Goal: Task Accomplishment & Management: Complete application form

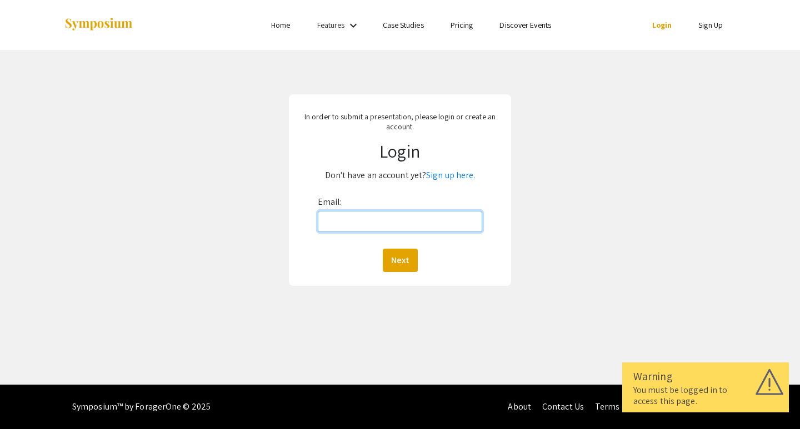
click at [372, 218] on input "Email:" at bounding box center [400, 221] width 165 height 21
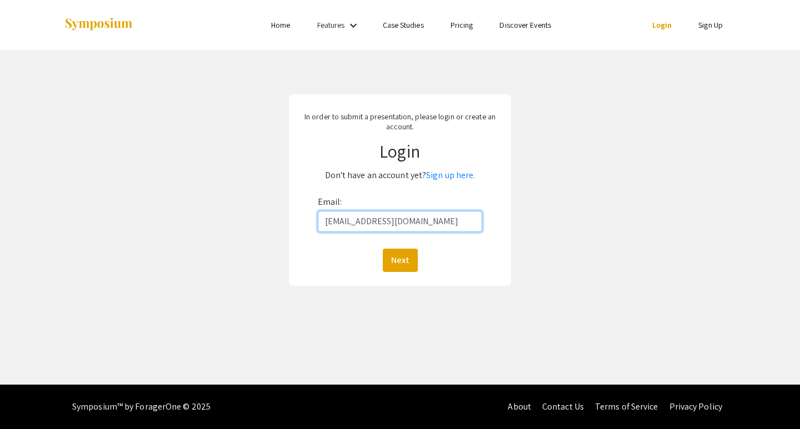
type input "[EMAIL_ADDRESS][DOMAIN_NAME]"
click at [404, 258] on button "Next" at bounding box center [400, 260] width 35 height 23
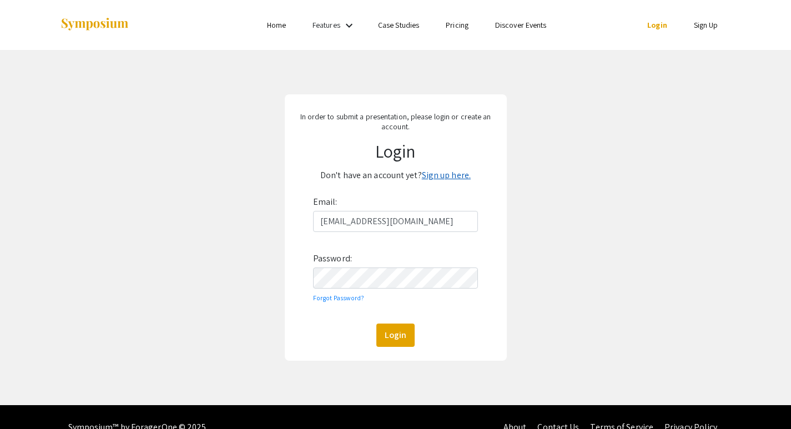
click at [440, 175] on link "Sign up here." at bounding box center [446, 175] width 49 height 12
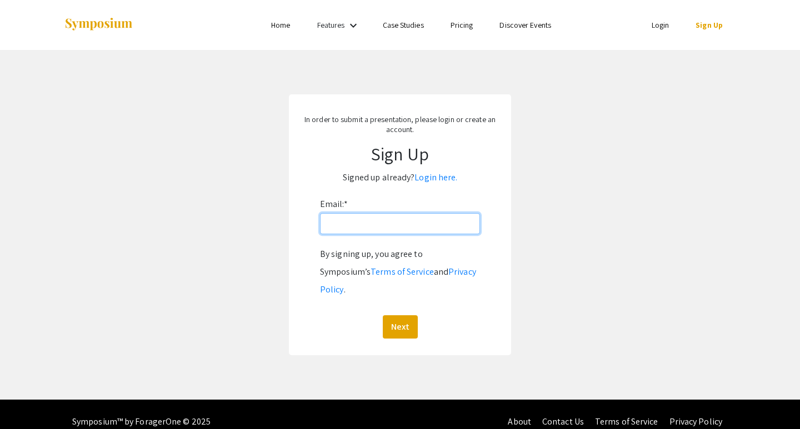
click at [384, 225] on input "Email: *" at bounding box center [400, 223] width 160 height 21
type input "[EMAIL_ADDRESS][DOMAIN_NAME]"
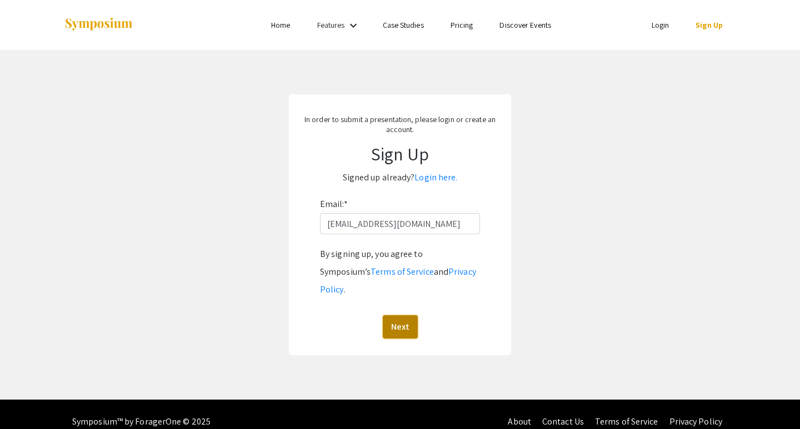
click at [404, 315] on button "Next" at bounding box center [400, 326] width 35 height 23
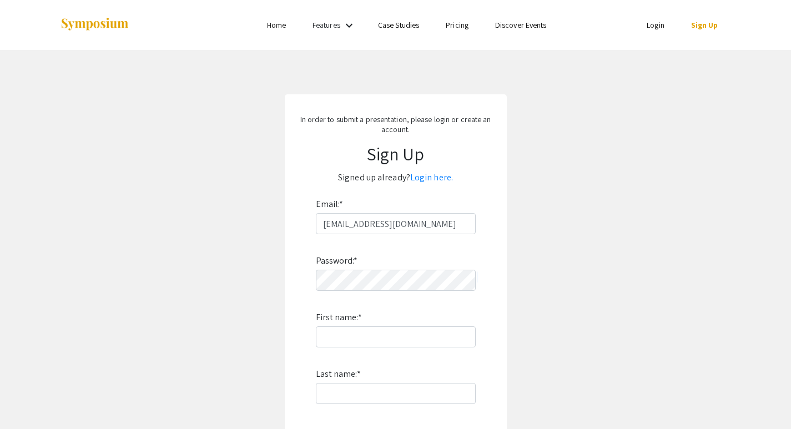
click at [515, 267] on app-signup "In order to submit a presentation, please login or create an account. Sign Up S…" at bounding box center [395, 318] width 791 height 449
click at [391, 330] on input "First name: *" at bounding box center [396, 337] width 160 height 21
type input "[PERSON_NAME]"
click at [375, 381] on div "Password: * First name: * Matthew Last name: * By signing up, you agree to Symp…" at bounding box center [396, 380] width 160 height 292
click at [370, 391] on input "Last name: *" at bounding box center [396, 393] width 160 height 21
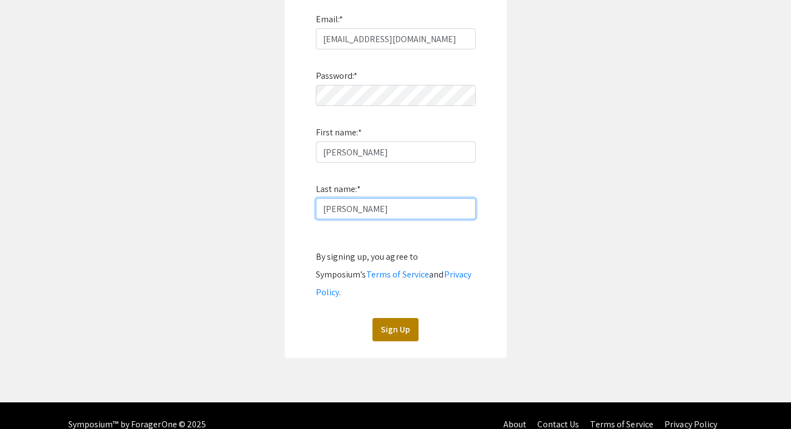
type input "[PERSON_NAME]"
click at [393, 318] on button "Sign Up" at bounding box center [396, 329] width 46 height 23
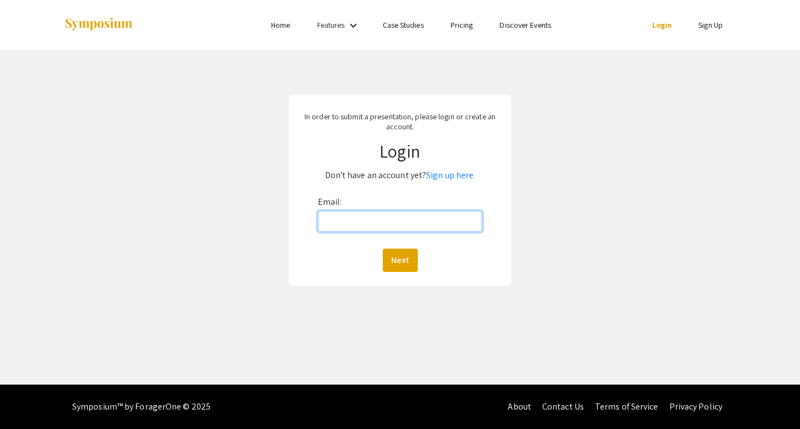
click at [440, 228] on input "Email:" at bounding box center [400, 221] width 165 height 21
type input "[EMAIL_ADDRESS][DOMAIN_NAME]"
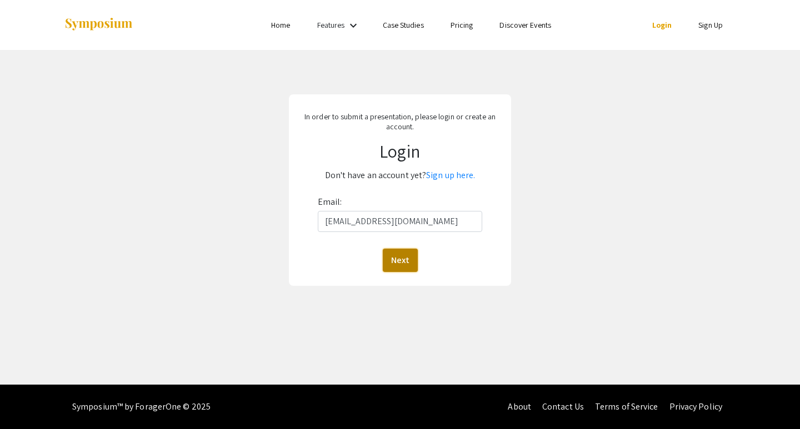
click at [396, 258] on button "Next" at bounding box center [400, 260] width 35 height 23
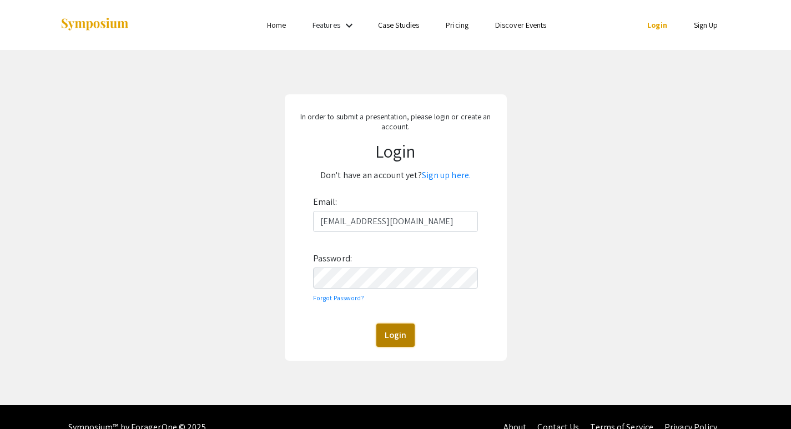
click at [390, 334] on button "Login" at bounding box center [396, 335] width 38 height 23
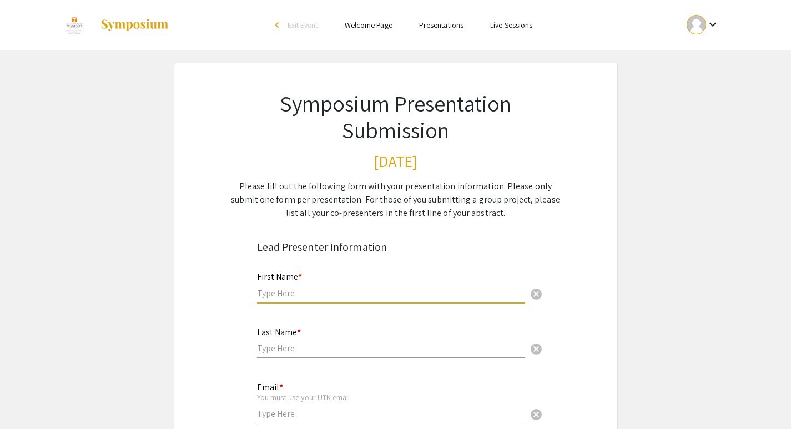
click at [335, 294] on input "text" at bounding box center [391, 294] width 268 height 12
type input "[PERSON_NAME]"
click at [316, 324] on div "Last Name * cancel" at bounding box center [391, 338] width 268 height 42
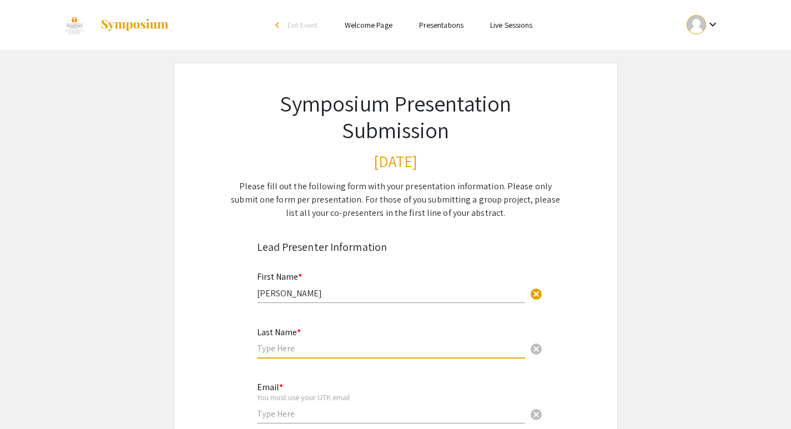
click at [303, 358] on div "Last Name * cancel" at bounding box center [391, 338] width 268 height 42
type input "[PERSON_NAME]"
click at [297, 401] on div "You must use your UTK email" at bounding box center [391, 398] width 268 height 10
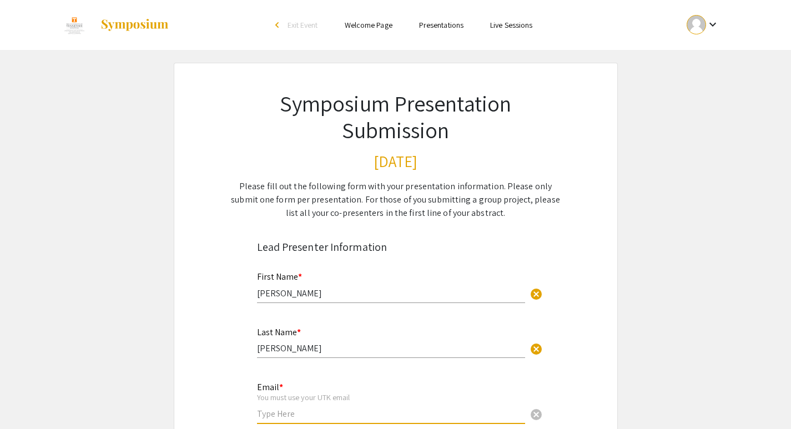
click at [294, 413] on input "email" at bounding box center [391, 414] width 268 height 12
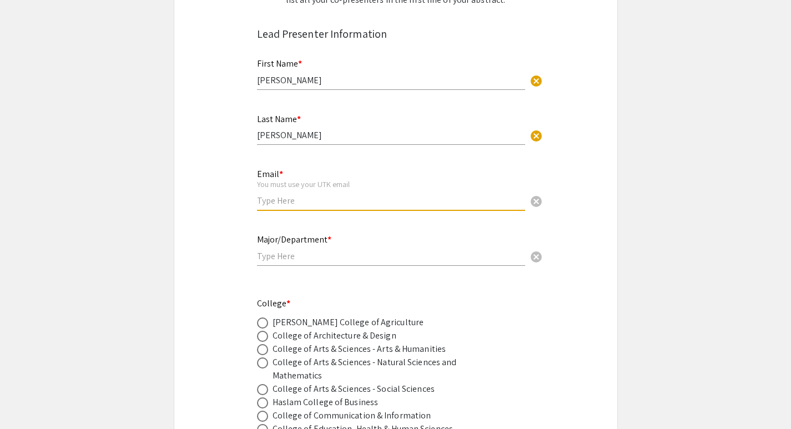
scroll to position [214, 0]
paste input "[EMAIL_ADDRESS][DOMAIN_NAME]"
type input "[EMAIL_ADDRESS][DOMAIN_NAME]"
click at [309, 264] on div "Major/Department * cancel" at bounding box center [391, 244] width 268 height 42
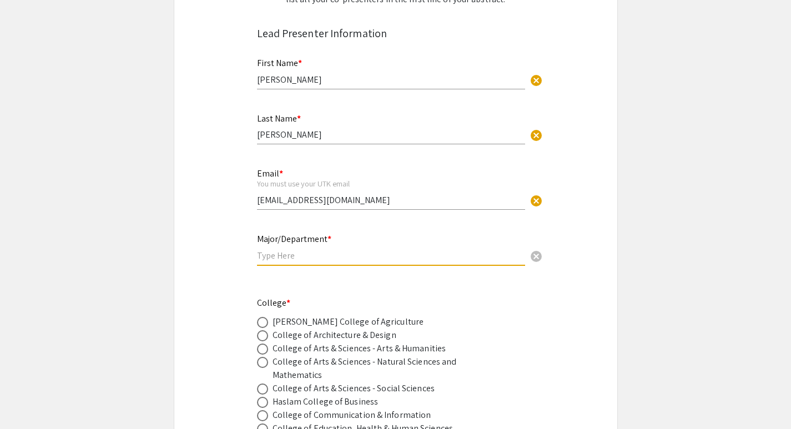
click at [285, 260] on input "text" at bounding box center [391, 256] width 268 height 12
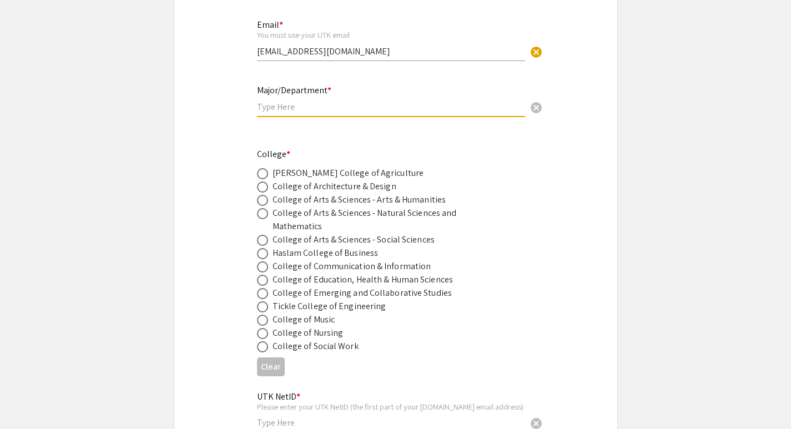
scroll to position [363, 0]
click at [260, 268] on span at bounding box center [262, 266] width 11 height 11
click at [260, 268] on input "radio" at bounding box center [262, 266] width 11 height 11
radio input "true"
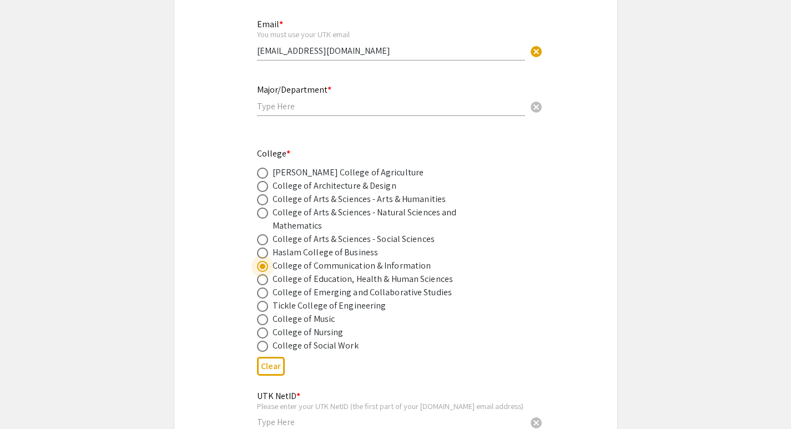
click at [296, 114] on div "Major/Department * cancel" at bounding box center [391, 95] width 268 height 42
click at [292, 113] on div "Major/Department * cancel" at bounding box center [391, 95] width 268 height 42
click at [288, 109] on input "text" at bounding box center [391, 107] width 268 height 12
paste input "communication studies"
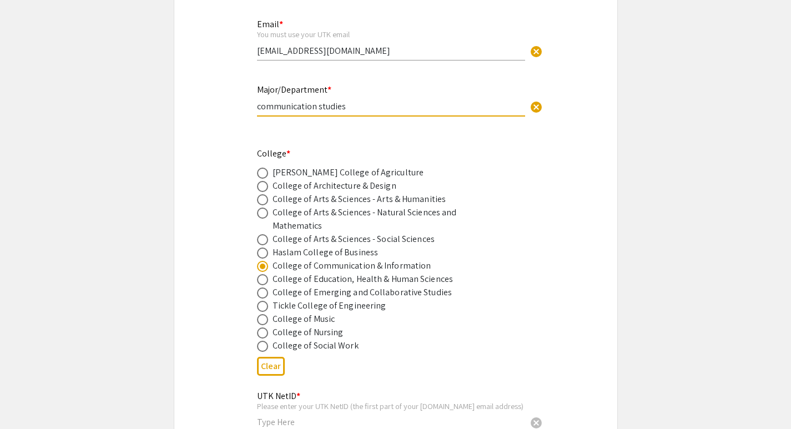
click at [316, 109] on input "communication studies" at bounding box center [391, 107] width 268 height 12
click at [257, 107] on input "communication Studies" at bounding box center [391, 107] width 268 height 12
type input "Communication Studies"
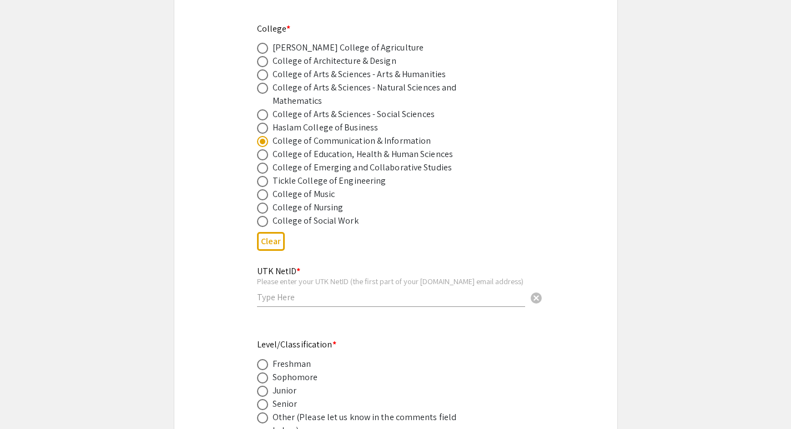
scroll to position [489, 0]
click at [298, 297] on input "text" at bounding box center [391, 297] width 268 height 12
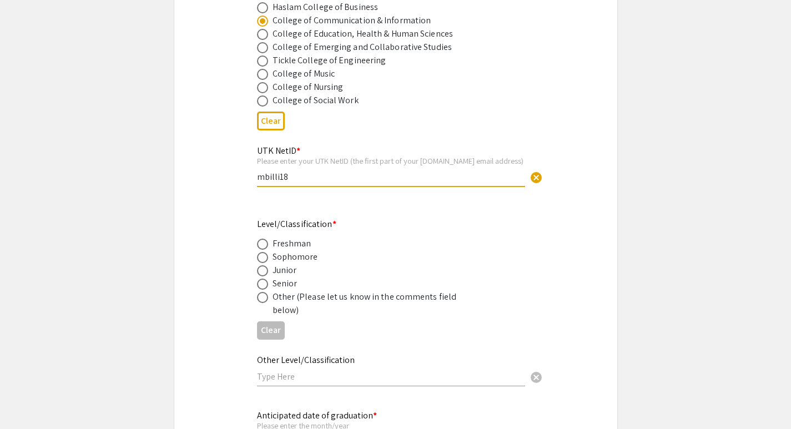
scroll to position [611, 0]
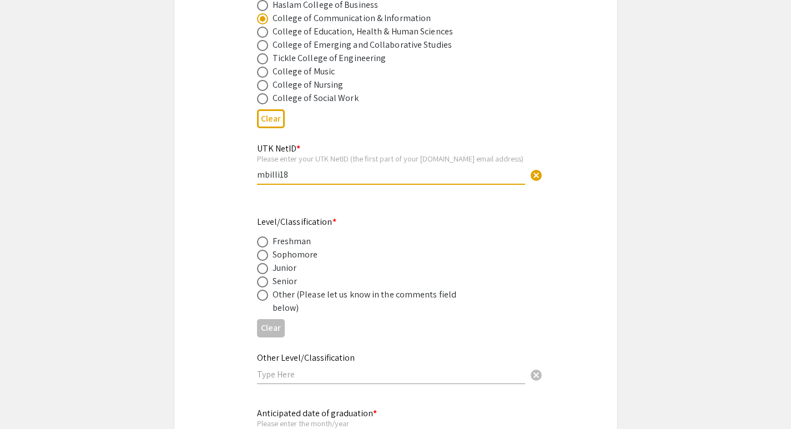
type input "mbilli18"
click at [257, 287] on span at bounding box center [262, 282] width 11 height 11
click at [257, 287] on input "radio" at bounding box center [262, 282] width 11 height 11
radio input "true"
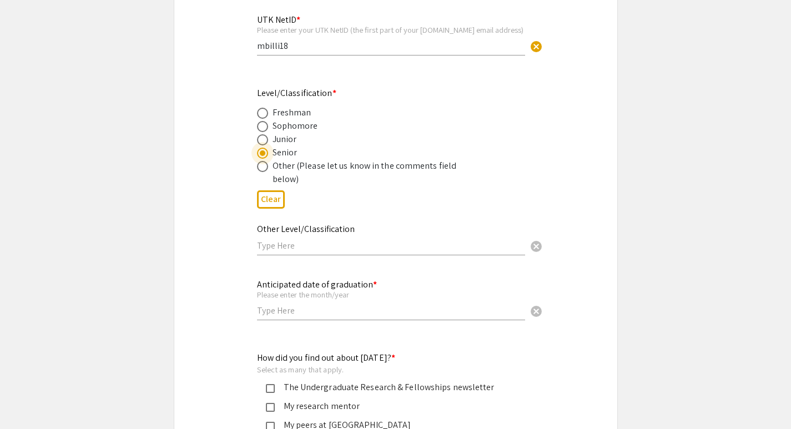
scroll to position [740, 0]
click at [294, 249] on input "text" at bounding box center [391, 245] width 268 height 12
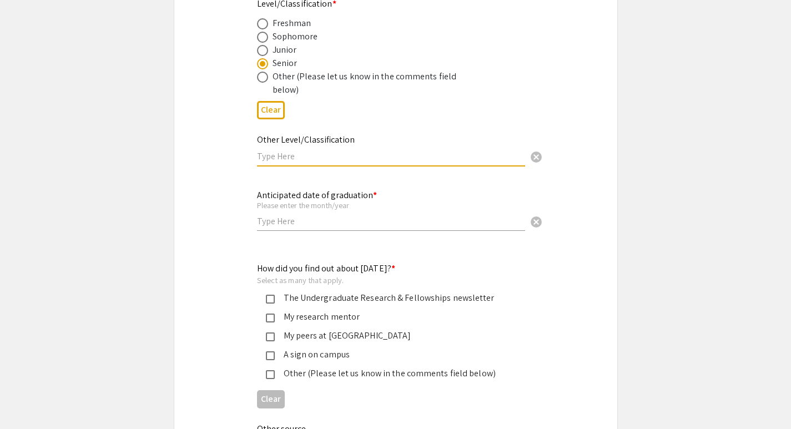
scroll to position [842, 0]
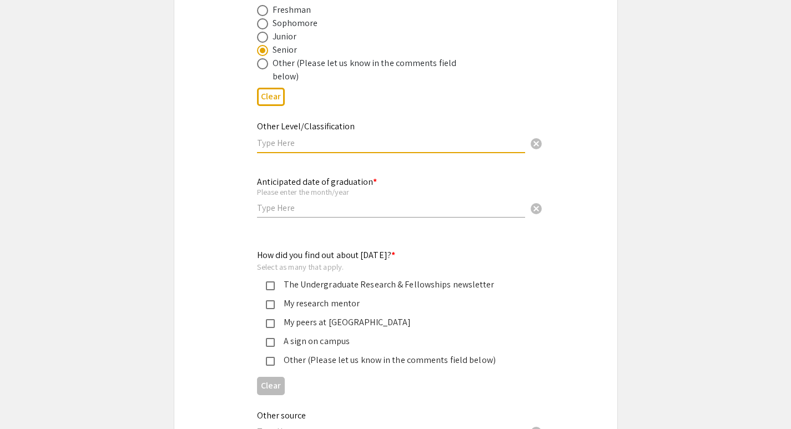
click at [292, 220] on div "Anticipated date of graduation * Please enter the month/year cancel" at bounding box center [391, 197] width 268 height 63
click at [286, 214] on input "text" at bounding box center [391, 208] width 268 height 12
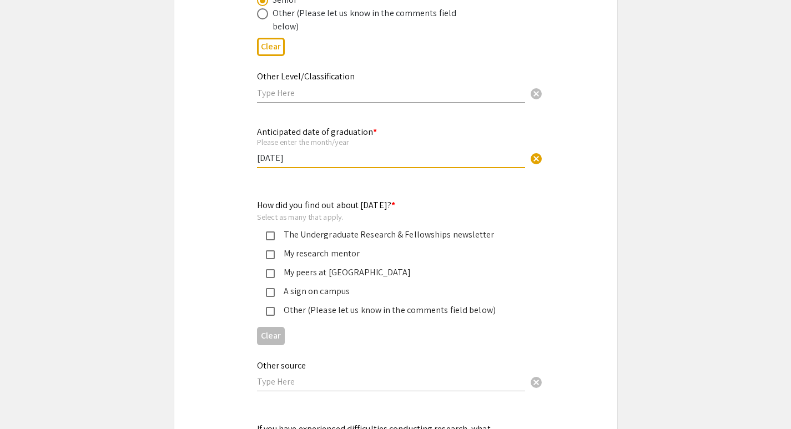
scroll to position [891, 0]
type input "[DATE]"
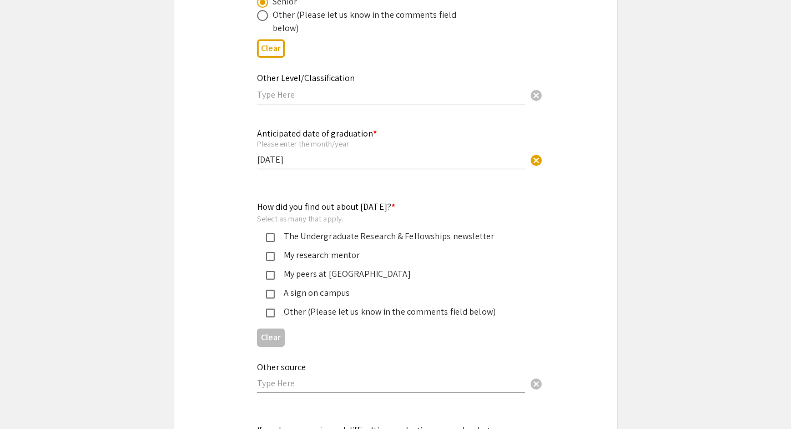
click at [264, 310] on div "Other (Please let us know in the comments field below)" at bounding box center [387, 311] width 260 height 13
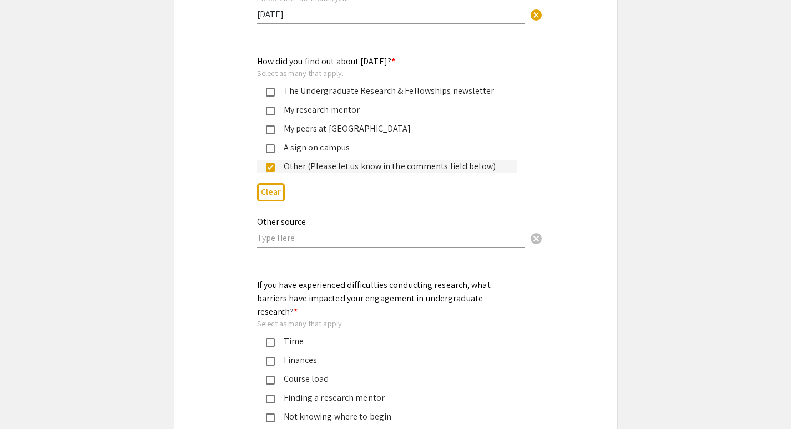
scroll to position [1039, 0]
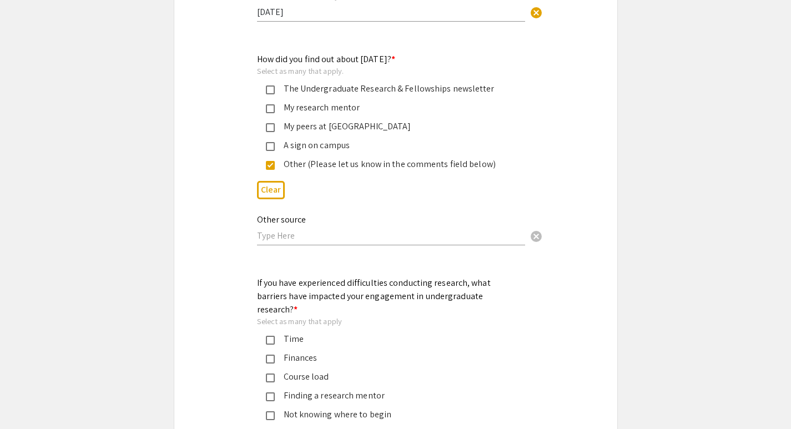
click at [286, 239] on input "text" at bounding box center [391, 236] width 268 height 12
click at [264, 118] on mat-selection-list "The Undergraduate Research & Fellowships newsletter My research mentor My peers…" at bounding box center [387, 126] width 260 height 89
click at [268, 109] on mat-pseudo-checkbox at bounding box center [270, 108] width 9 height 9
click at [271, 157] on mat-selection-list "The Undergraduate Research & Fellowships newsletter My research mentor My peers…" at bounding box center [387, 126] width 260 height 89
click at [277, 239] on input "text" at bounding box center [391, 236] width 268 height 12
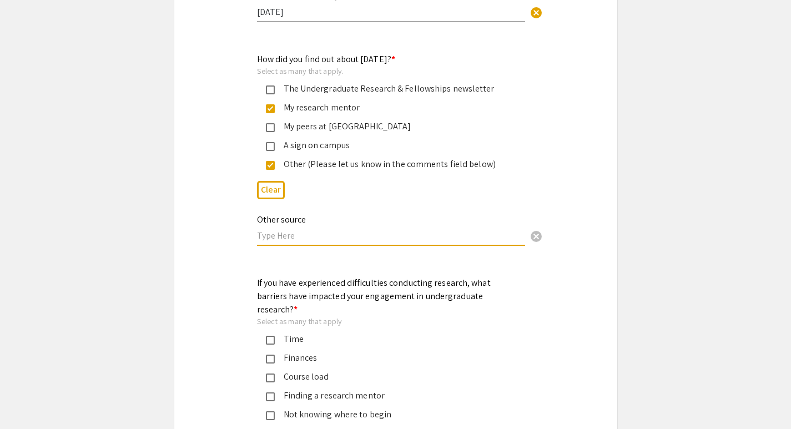
click at [270, 170] on mat-pseudo-checkbox at bounding box center [270, 165] width 9 height 9
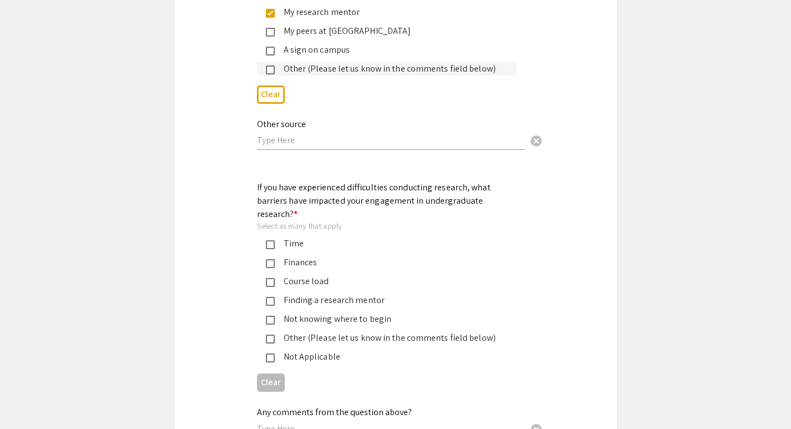
scroll to position [1135, 0]
click at [275, 350] on div "Not Applicable" at bounding box center [391, 356] width 233 height 13
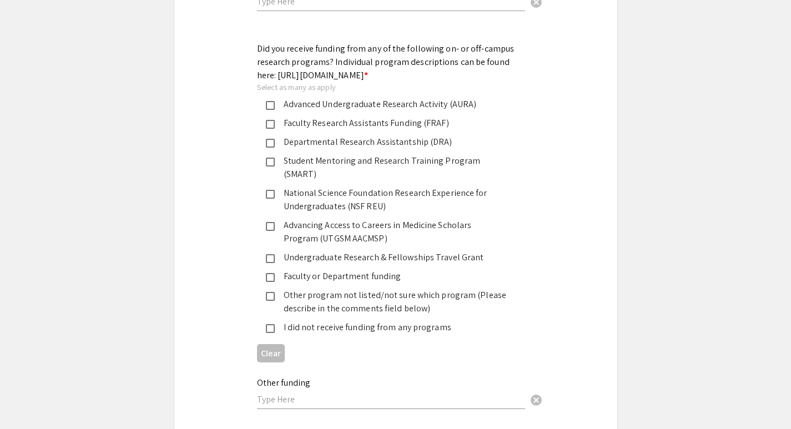
scroll to position [1560, 0]
click at [273, 256] on mat-pseudo-checkbox at bounding box center [270, 260] width 9 height 9
click at [270, 256] on mat-pseudo-checkbox at bounding box center [270, 260] width 9 height 9
click at [269, 130] on mat-pseudo-checkbox at bounding box center [270, 126] width 9 height 9
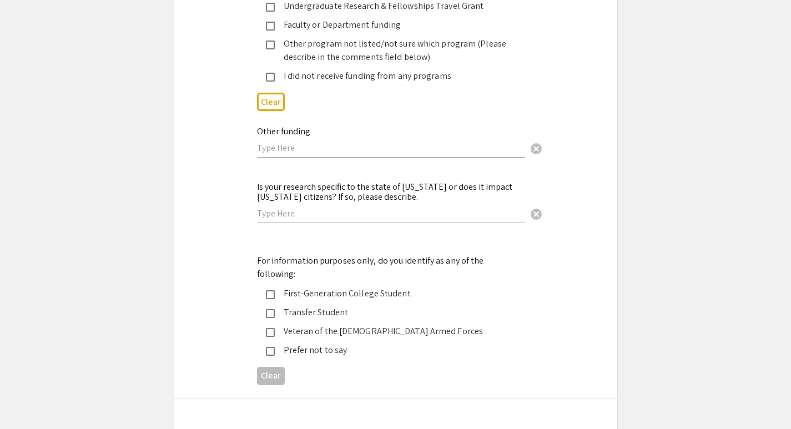
scroll to position [1812, 0]
click at [265, 209] on input "text" at bounding box center [391, 215] width 268 height 12
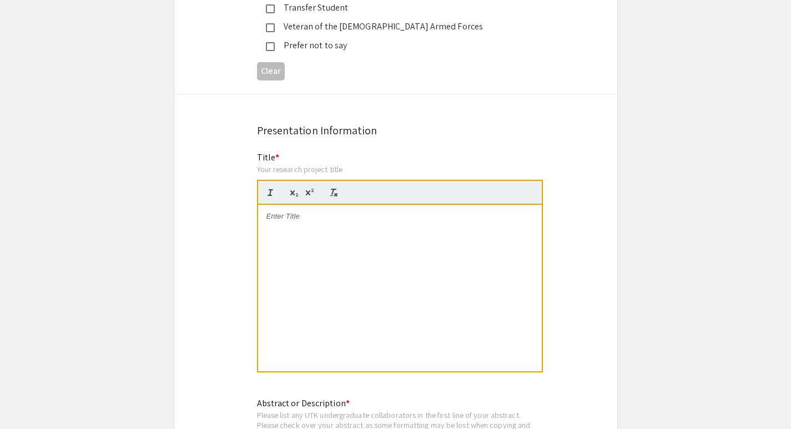
scroll to position [2119, 0]
click at [320, 210] on div at bounding box center [400, 287] width 284 height 167
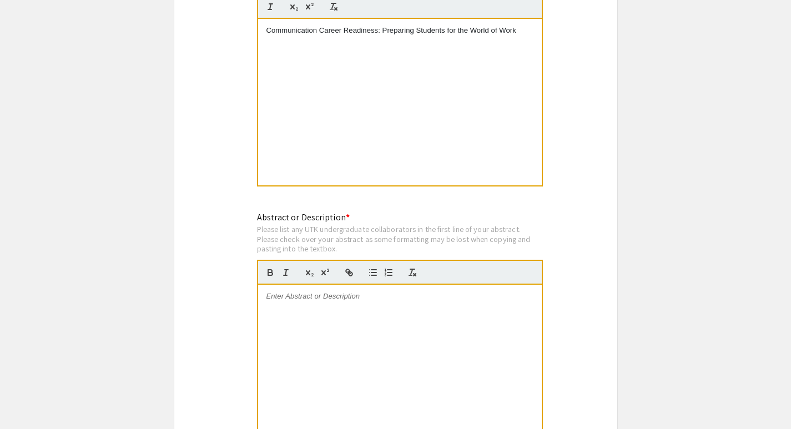
scroll to position [2306, 0]
click at [370, 322] on div at bounding box center [400, 366] width 284 height 167
click at [368, 323] on div at bounding box center [400, 366] width 284 height 167
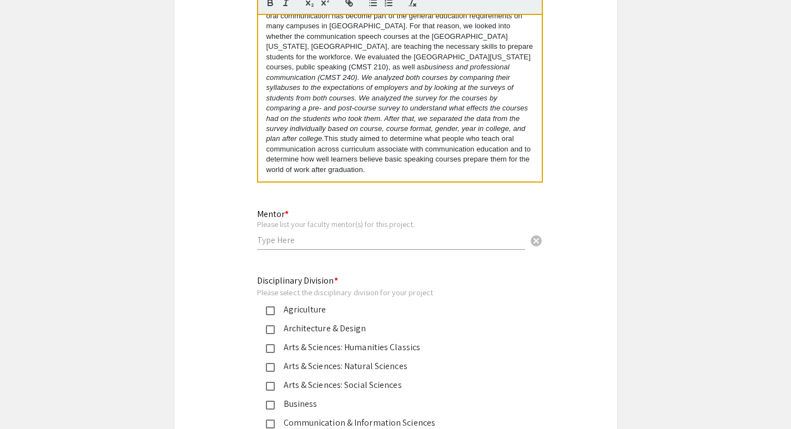
scroll to position [2582, 0]
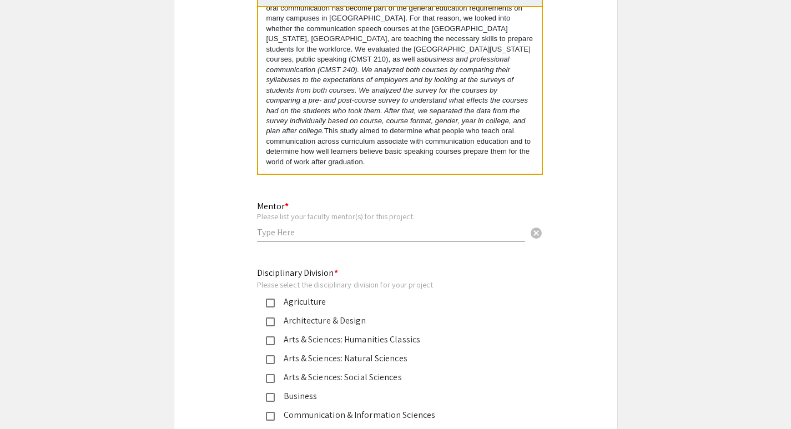
click at [387, 227] on input "text" at bounding box center [391, 233] width 268 height 12
paste input "[PERSON_NAME]"
click at [302, 227] on input "[PERSON_NAME]" at bounding box center [391, 233] width 268 height 12
type input "[PERSON_NAME]"
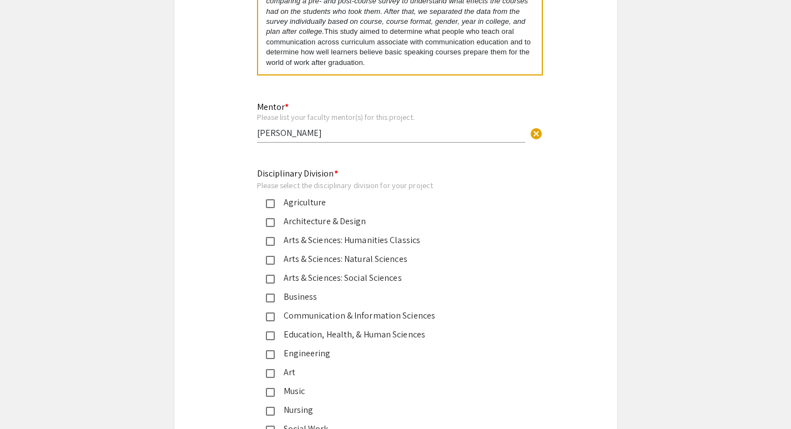
scroll to position [2682, 0]
click at [269, 312] on mat-pseudo-checkbox at bounding box center [270, 316] width 9 height 9
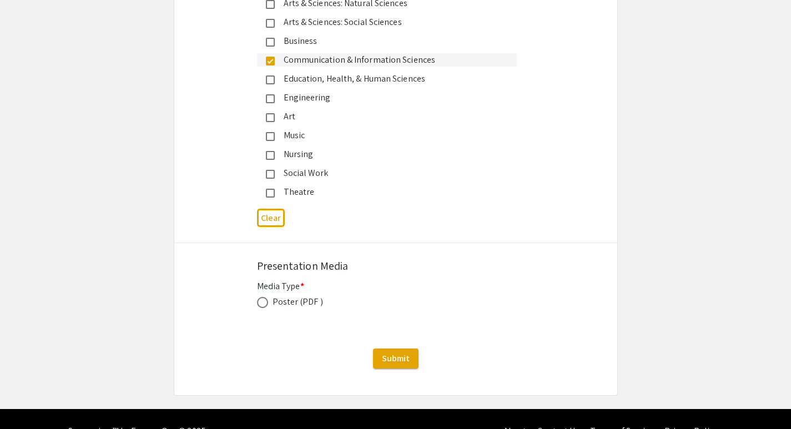
scroll to position [2938, 0]
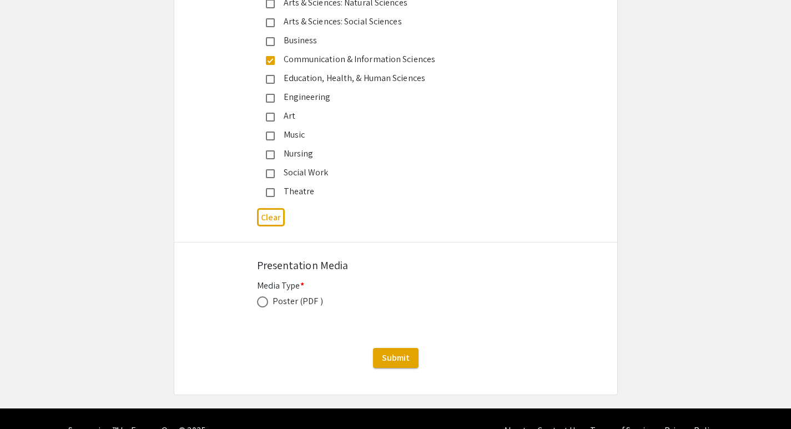
click at [298, 280] on mat-label "Media Type *" at bounding box center [280, 286] width 47 height 12
click at [264, 297] on span at bounding box center [262, 302] width 11 height 11
click at [264, 297] on input "radio" at bounding box center [262, 302] width 11 height 11
radio input "true"
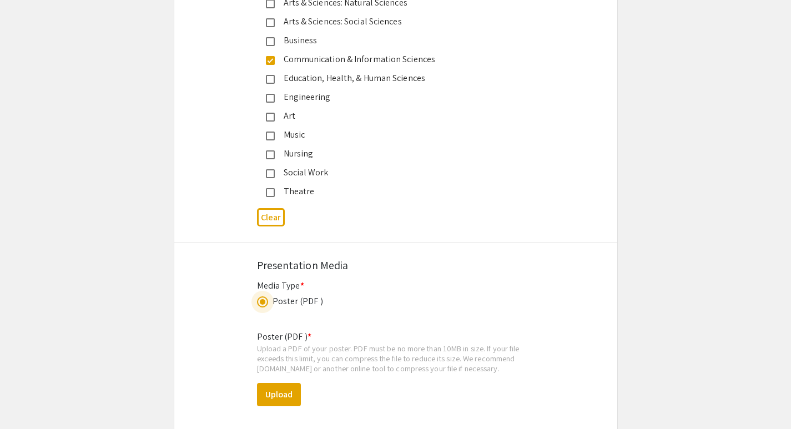
scroll to position [3050, 0]
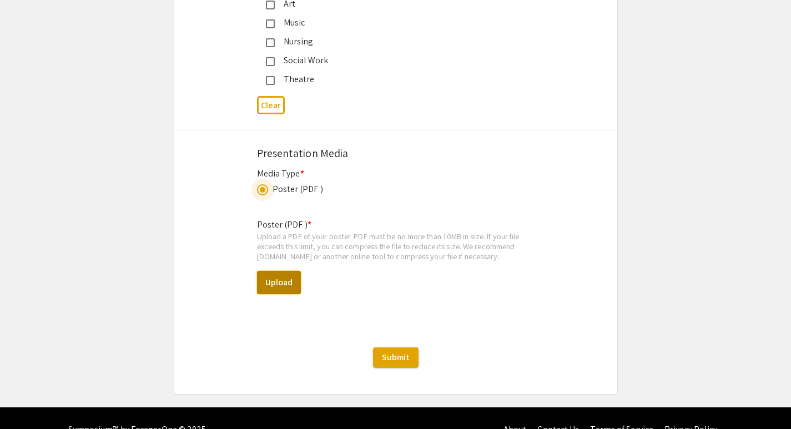
click at [274, 271] on button "Upload" at bounding box center [279, 282] width 44 height 23
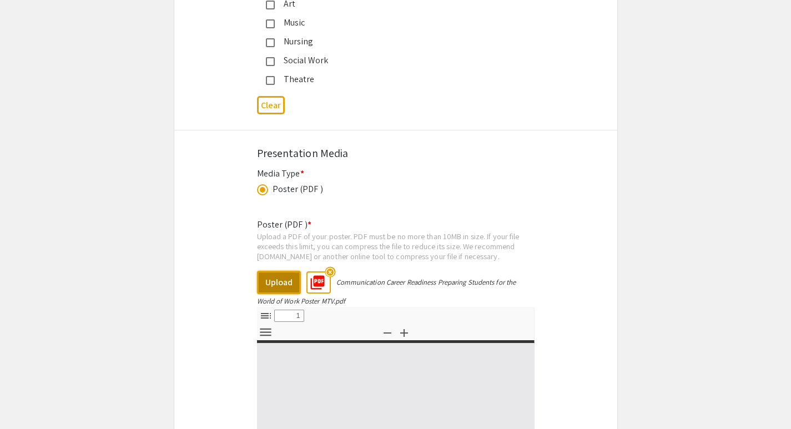
select select "custom"
type input "0"
select select "custom"
type input "1"
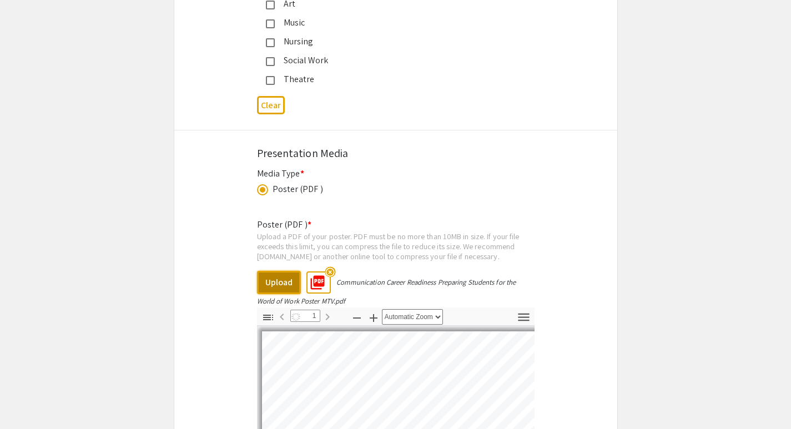
scroll to position [3256, 0]
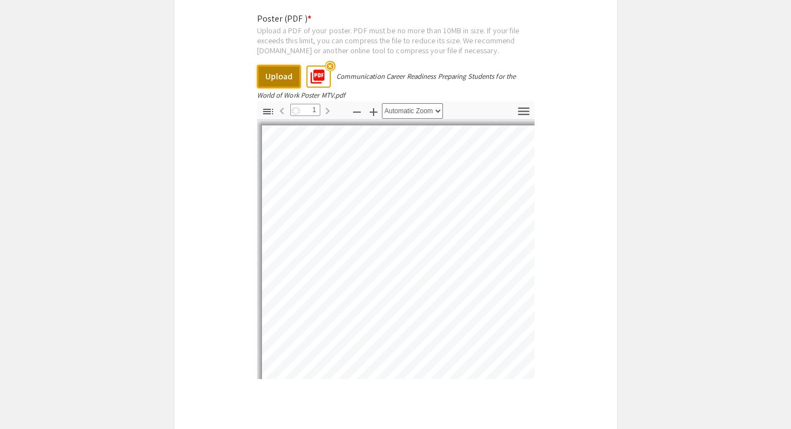
select select "auto"
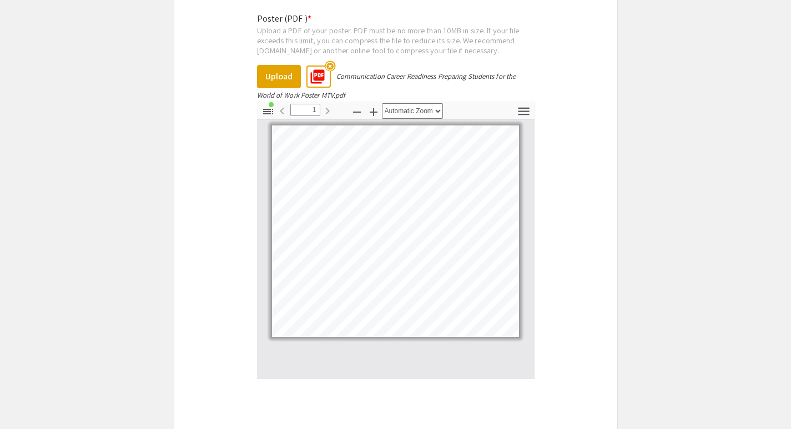
scroll to position [3354, 0]
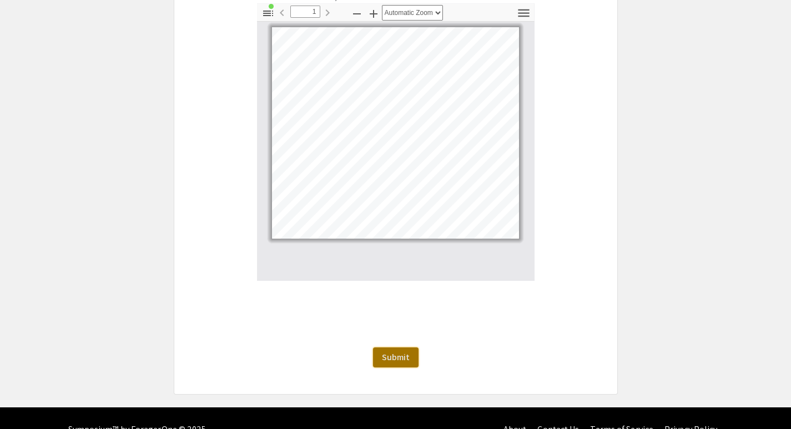
click at [400, 352] on span "Submit" at bounding box center [396, 358] width 28 height 12
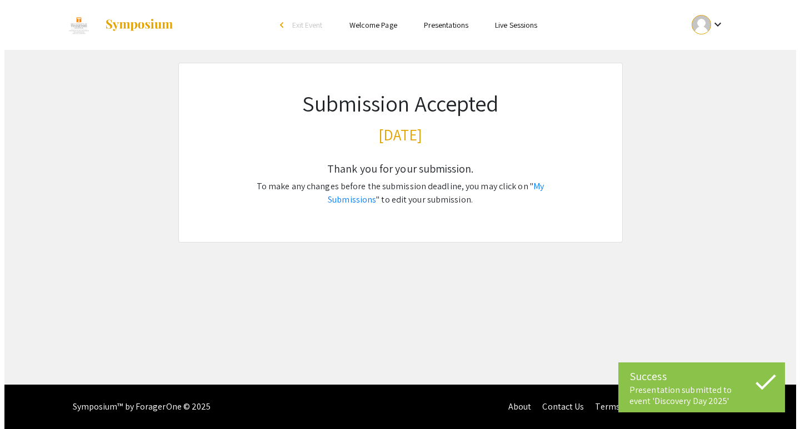
scroll to position [0, 0]
click at [484, 284] on div "Skip navigation arrow_back_ios Exit Event Welcome Page Presentations Live Sessi…" at bounding box center [400, 192] width 800 height 385
drag, startPoint x: 443, startPoint y: 258, endPoint x: 435, endPoint y: 262, distance: 8.7
